Goal: Book appointment/travel/reservation

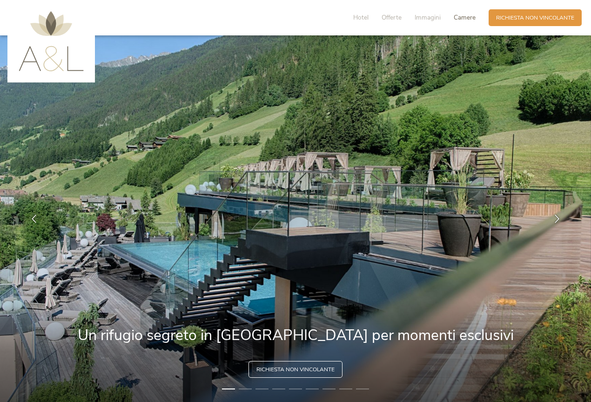
click at [462, 19] on span "Camere" at bounding box center [465, 17] width 22 height 9
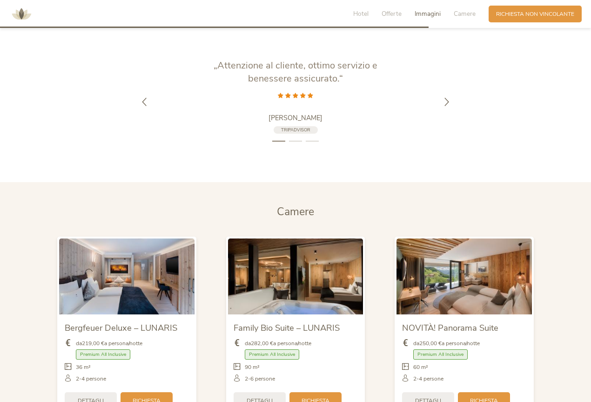
scroll to position [1542, 0]
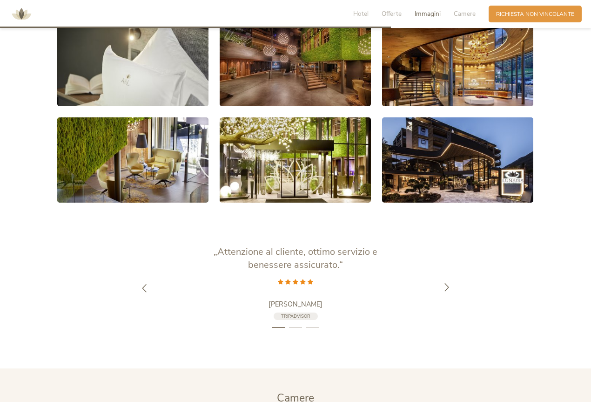
click at [447, 286] on icon at bounding box center [446, 287] width 8 height 8
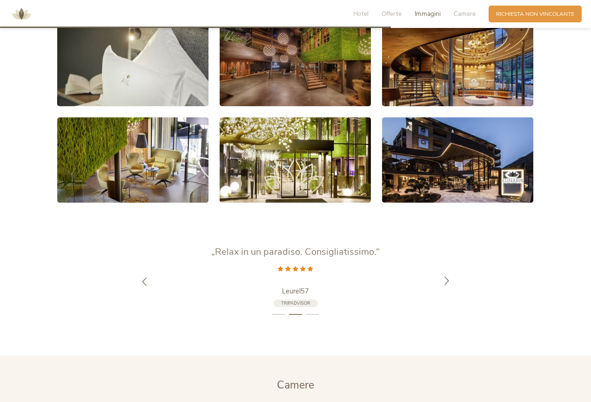
click at [447, 285] on div at bounding box center [446, 281] width 23 height 23
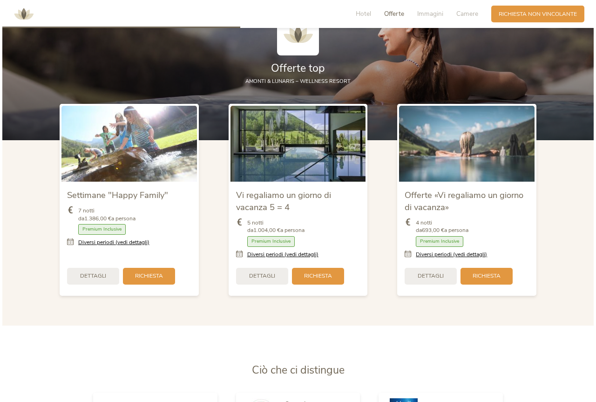
scroll to position [937, 0]
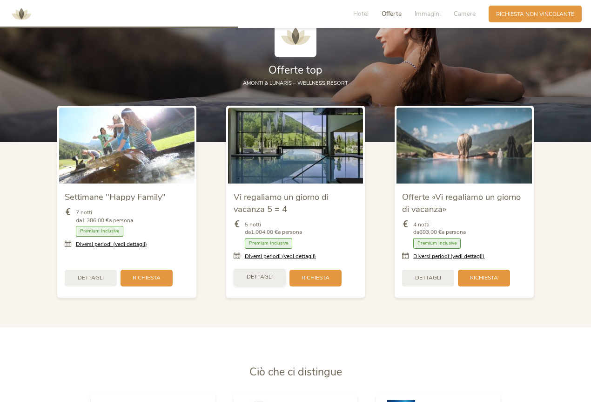
click at [261, 273] on span "Dettagli" at bounding box center [260, 277] width 26 height 8
